Goal: Book appointment/travel/reservation

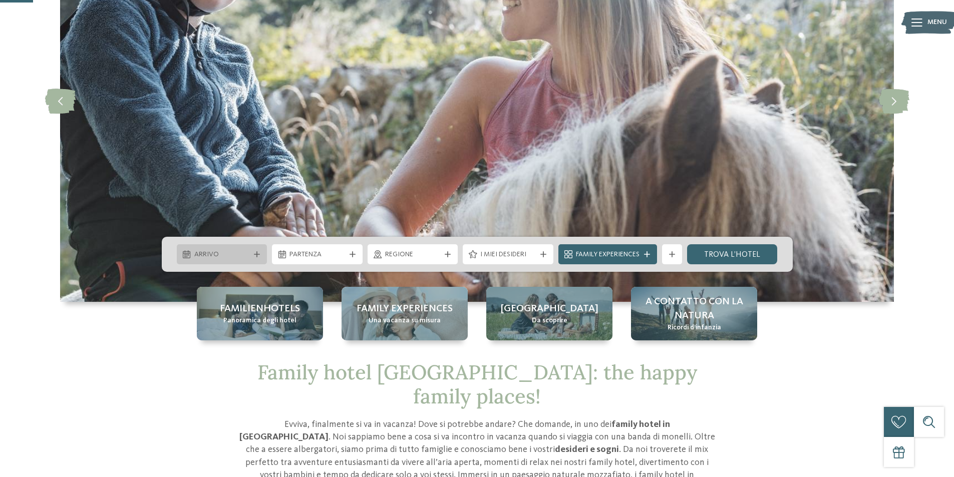
click at [259, 252] on icon at bounding box center [257, 254] width 6 height 6
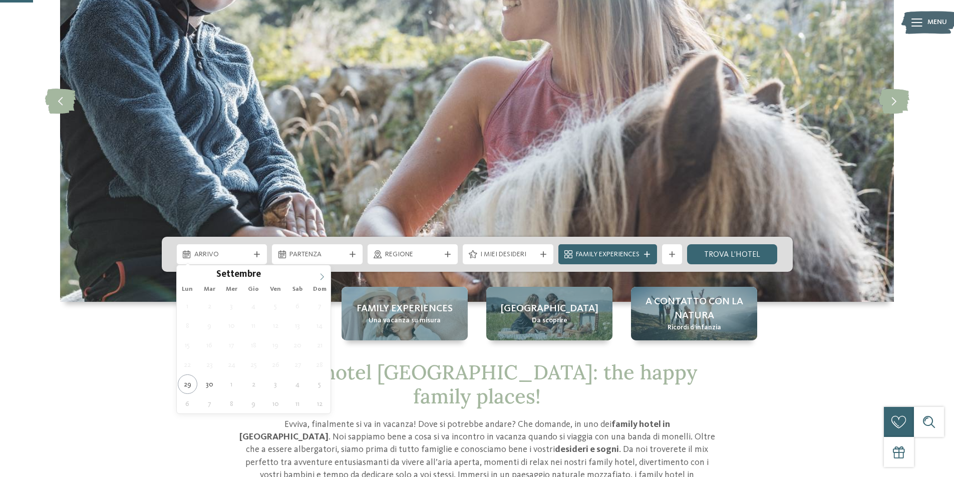
click at [322, 275] on icon at bounding box center [322, 277] width 7 height 7
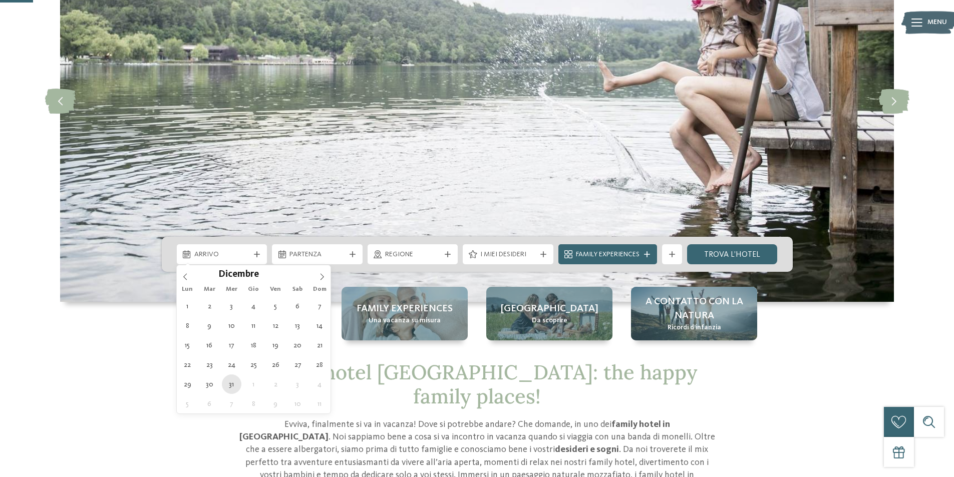
type div "31.12.2025"
type input "****"
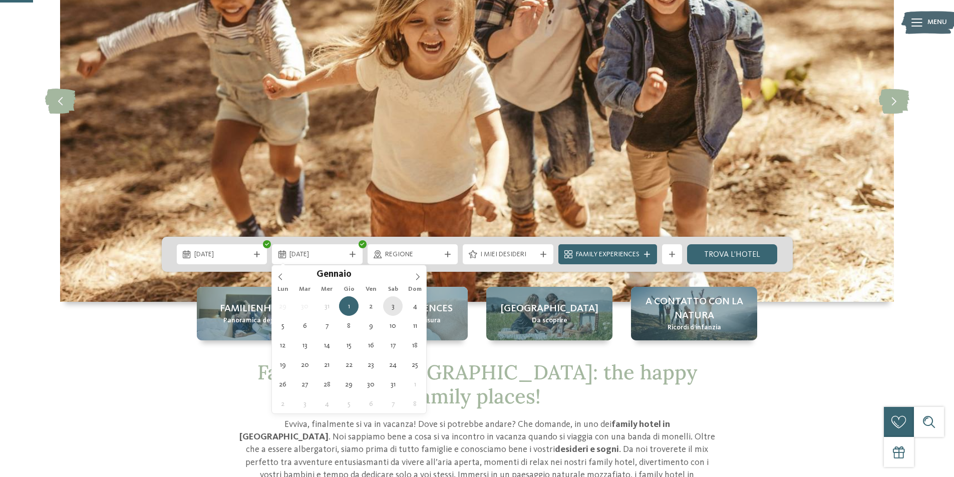
type div "03.01.2026"
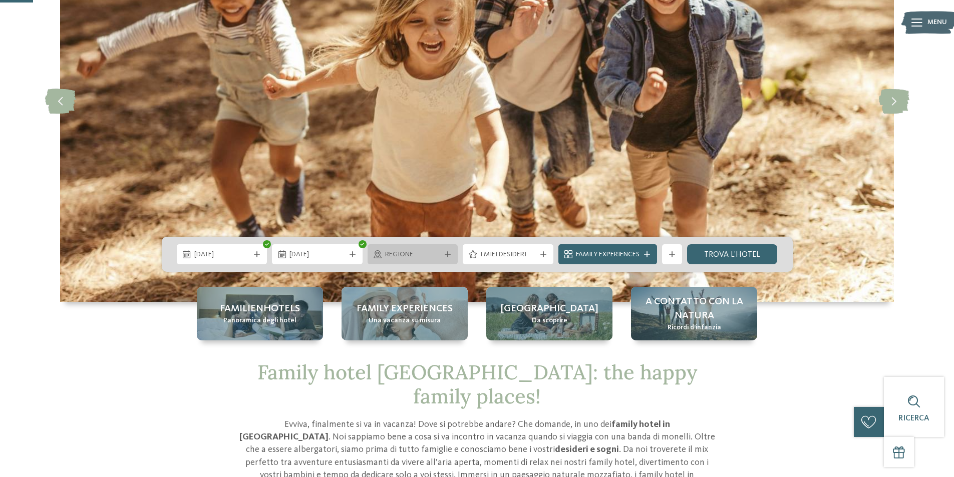
click at [445, 254] on icon at bounding box center [448, 254] width 6 height 6
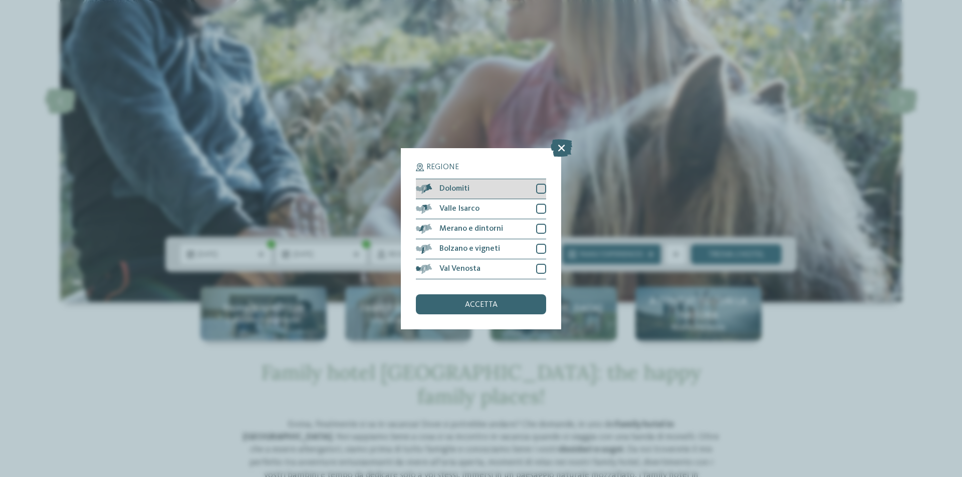
click at [540, 187] on div at bounding box center [541, 189] width 10 height 10
click at [540, 225] on div at bounding box center [541, 229] width 10 height 10
click at [518, 310] on div "accetta" at bounding box center [481, 305] width 130 height 20
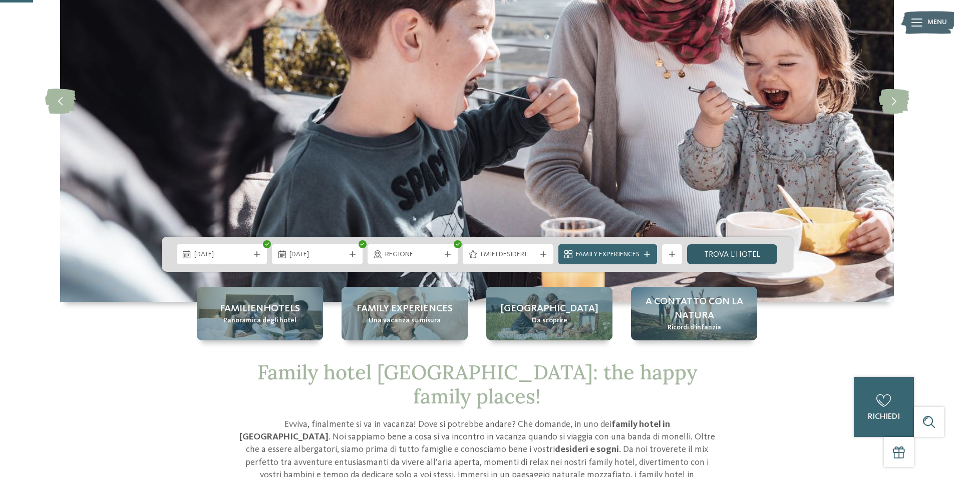
click at [745, 251] on link "trova l’hotel" at bounding box center [732, 254] width 91 height 20
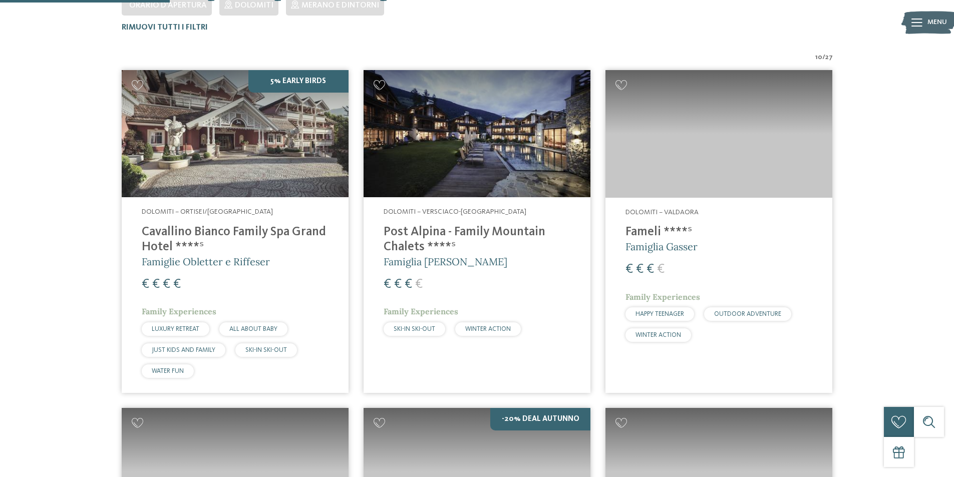
scroll to position [329, 0]
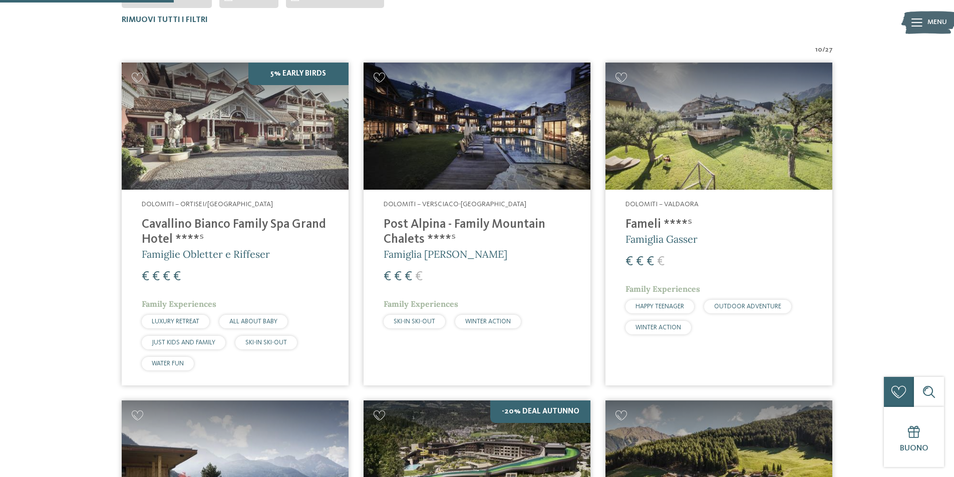
click at [234, 227] on h4 "Cavallino Bianco Family Spa Grand Hotel ****ˢ" at bounding box center [235, 232] width 187 height 30
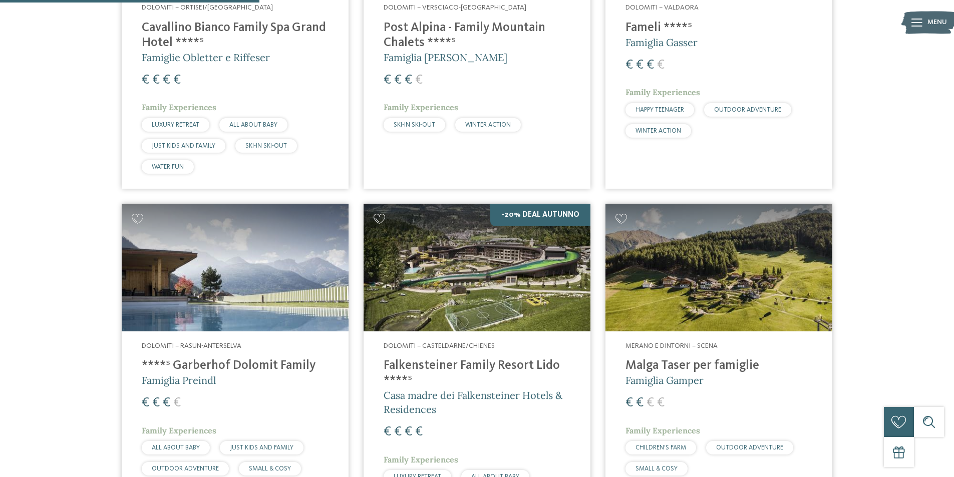
scroll to position [529, 0]
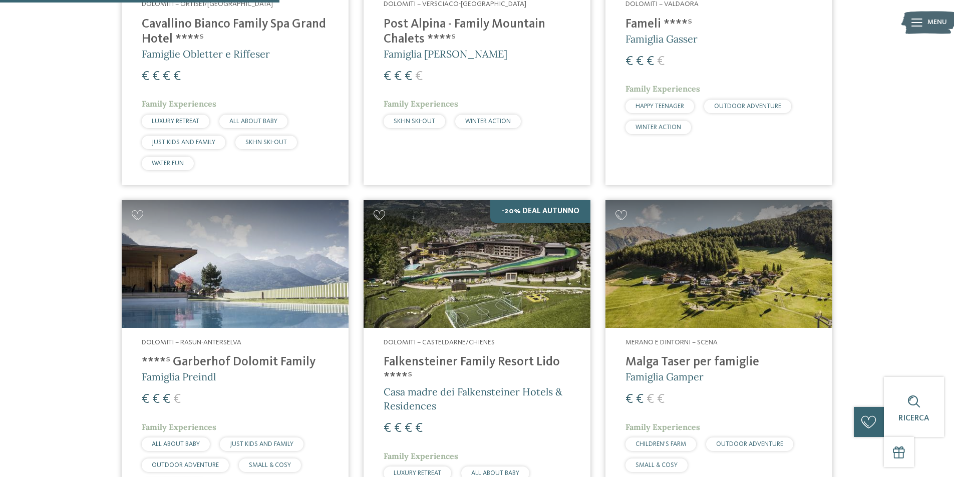
click at [712, 363] on h4 "Malga Taser per famiglie" at bounding box center [719, 362] width 187 height 15
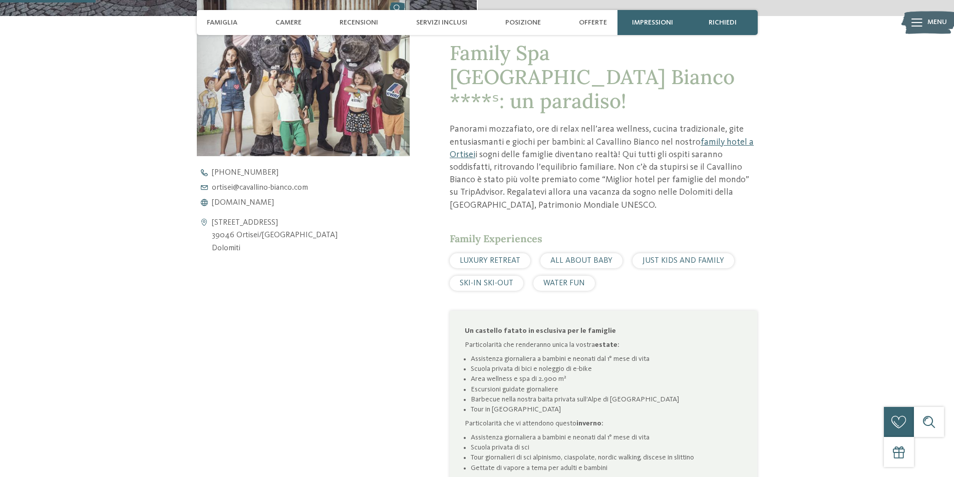
scroll to position [401, 0]
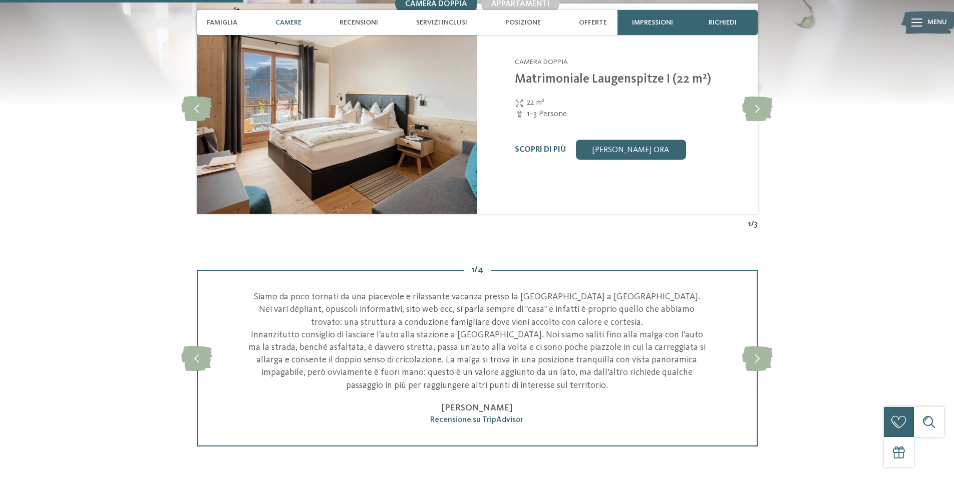
scroll to position [1152, 0]
